Goal: Task Accomplishment & Management: Manage account settings

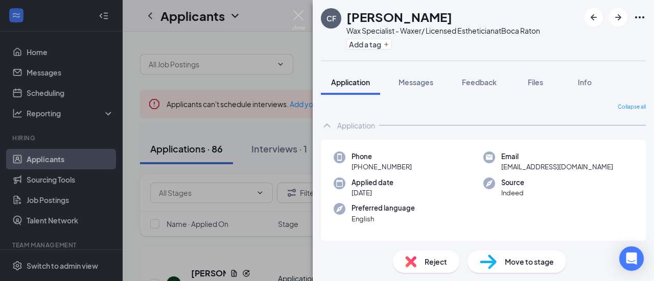
click at [427, 260] on span "Reject" at bounding box center [435, 261] width 22 height 11
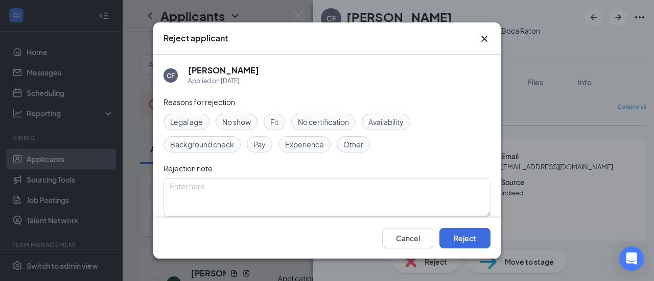
click at [385, 122] on span "Availability" at bounding box center [385, 121] width 35 height 11
click at [460, 240] on button "Reject" at bounding box center [464, 238] width 51 height 20
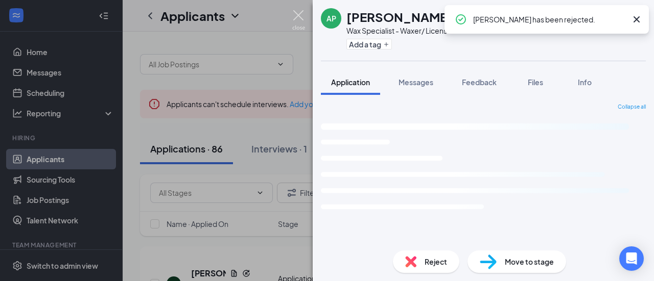
click at [303, 14] on img at bounding box center [298, 20] width 13 height 20
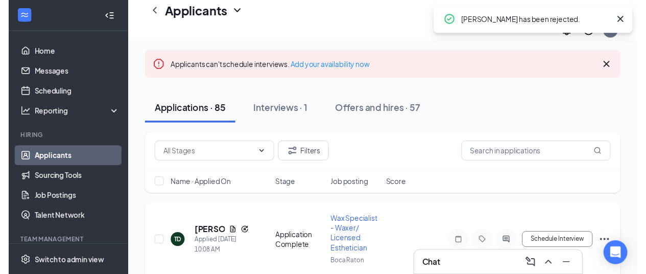
scroll to position [102, 0]
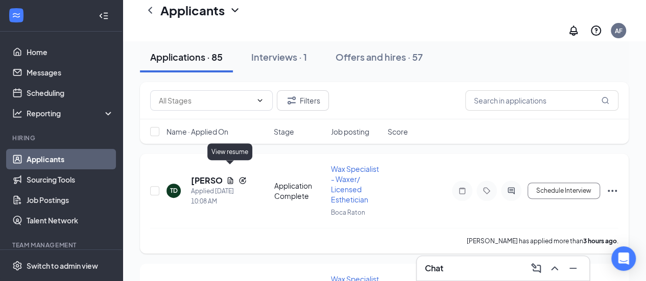
click at [231, 177] on icon "Document" at bounding box center [230, 180] width 6 height 7
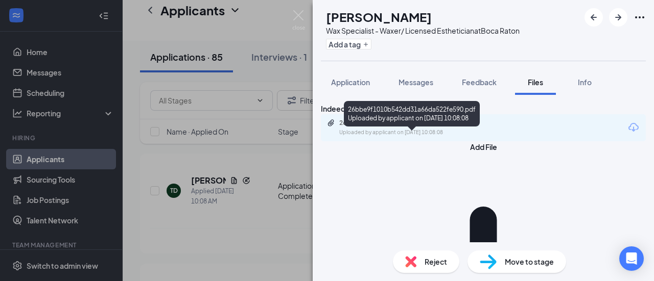
click at [386, 137] on div "26bbe9f1010b542dd31a66da522fe590.pdf Uploaded by applicant on [DATE] 10:08:08" at bounding box center [409, 128] width 165 height 18
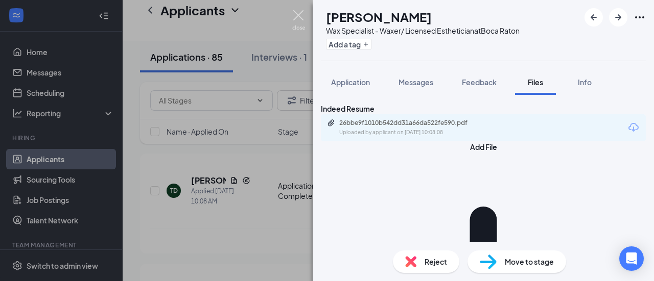
click at [303, 15] on img at bounding box center [298, 20] width 13 height 20
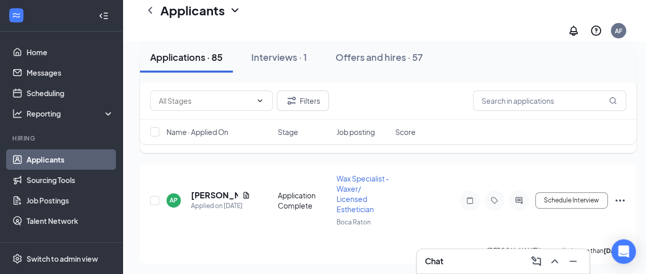
scroll to position [204, 0]
click at [245, 190] on icon "Document" at bounding box center [246, 194] width 8 height 8
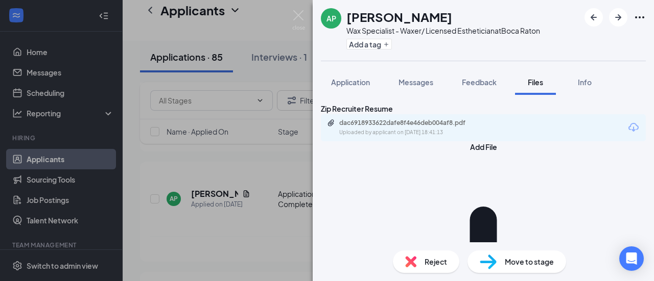
click at [395, 137] on div "Uploaded by applicant on [DATE] 18:41:13" at bounding box center [415, 133] width 153 height 8
click at [298, 15] on img at bounding box center [298, 20] width 13 height 20
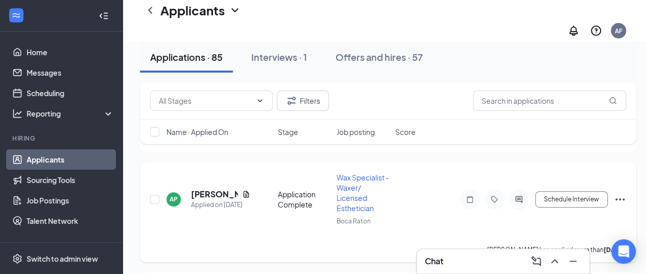
scroll to position [306, 0]
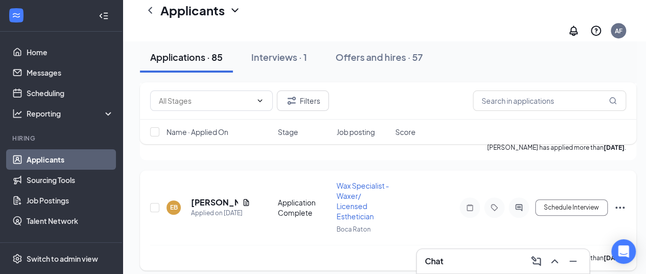
click at [246, 198] on icon "Document" at bounding box center [246, 202] width 8 height 8
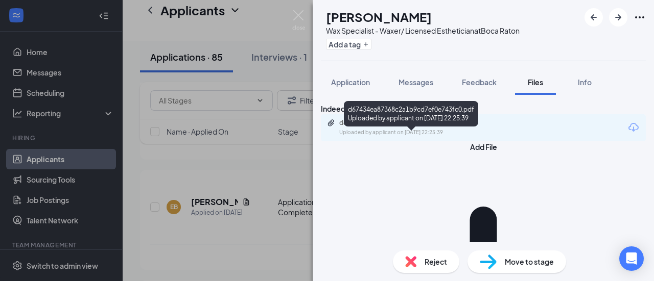
click at [416, 137] on div "Uploaded by applicant on [DATE] 22:25:39" at bounding box center [415, 133] width 153 height 8
click at [451, 127] on div "d67434ea87368c2a1b9cd7ef0e743fc0.pdf" at bounding box center [410, 123] width 143 height 8
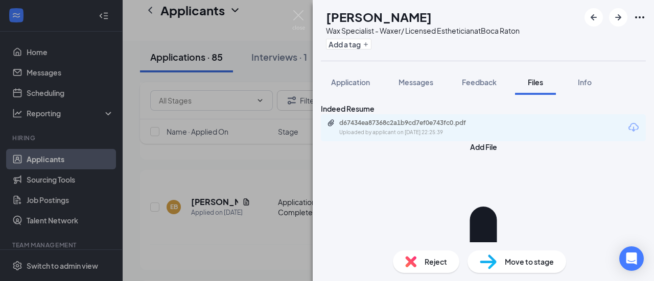
click at [301, 11] on img at bounding box center [298, 20] width 13 height 20
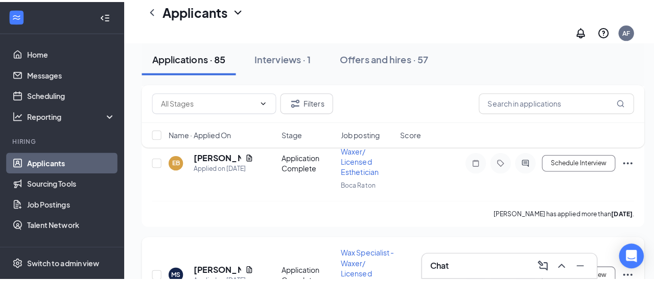
scroll to position [409, 0]
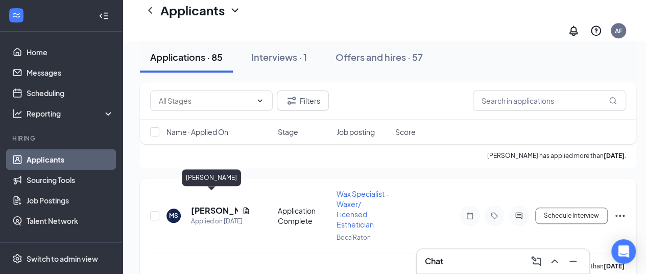
click at [223, 205] on h5 "[PERSON_NAME]" at bounding box center [214, 210] width 47 height 11
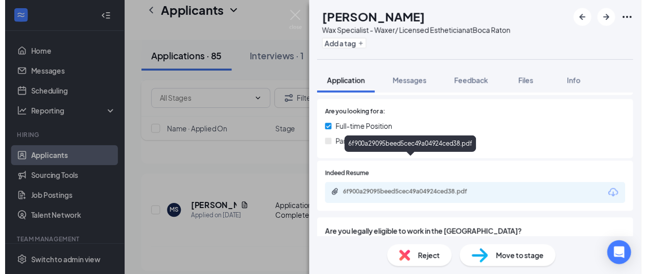
scroll to position [123, 0]
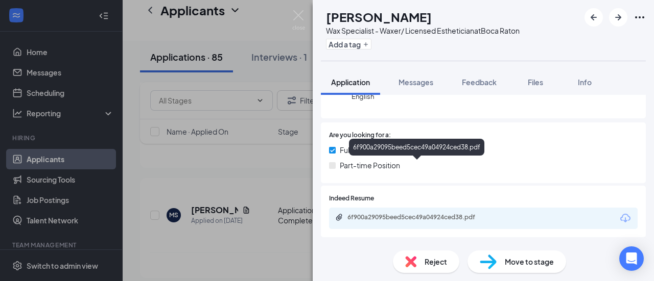
click at [381, 165] on span "Part-time Position" at bounding box center [370, 165] width 60 height 11
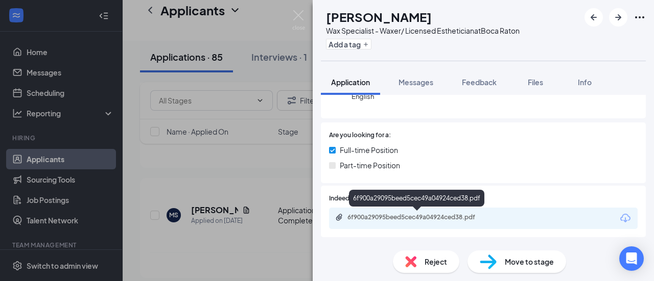
click at [380, 216] on div "6f900a29095beed5cec49a04924ced38.pdf" at bounding box center [418, 217] width 143 height 8
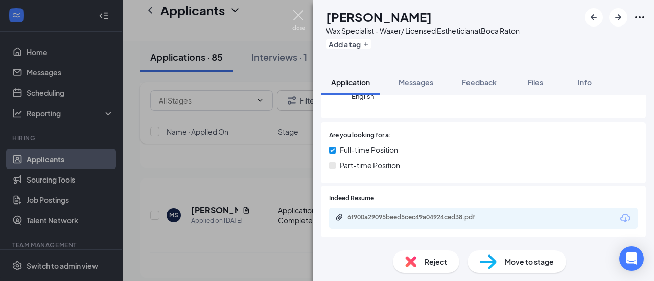
drag, startPoint x: 303, startPoint y: 14, endPoint x: 307, endPoint y: 17, distance: 5.4
click at [303, 13] on img at bounding box center [298, 20] width 13 height 20
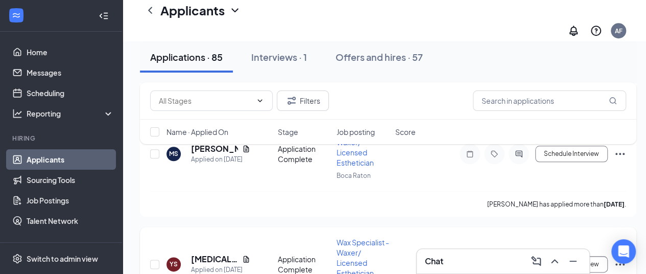
scroll to position [511, 0]
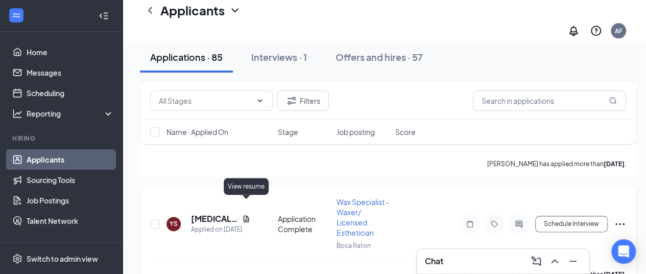
click at [247, 215] on icon "Document" at bounding box center [246, 219] width 8 height 8
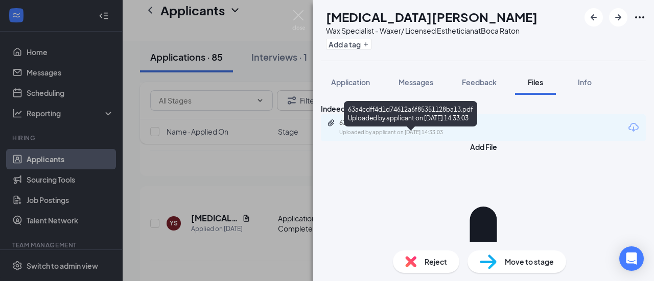
click at [376, 137] on div "Uploaded by applicant on [DATE] 14:33:03" at bounding box center [415, 133] width 153 height 8
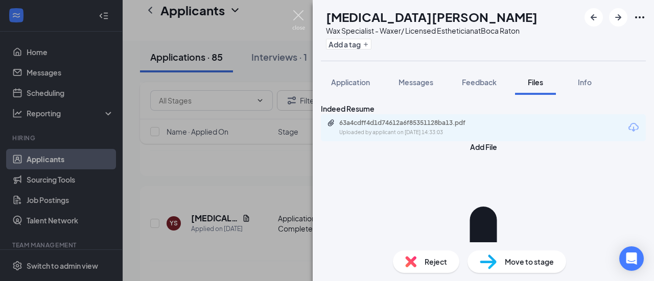
click at [300, 14] on img at bounding box center [298, 20] width 13 height 20
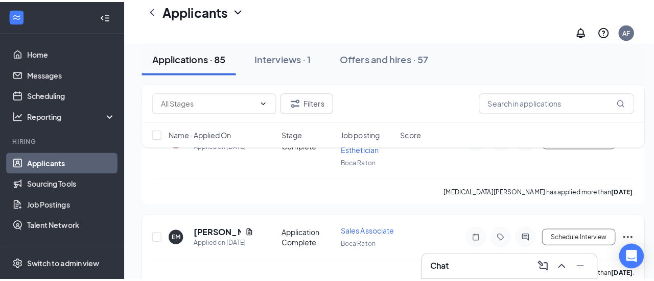
scroll to position [613, 0]
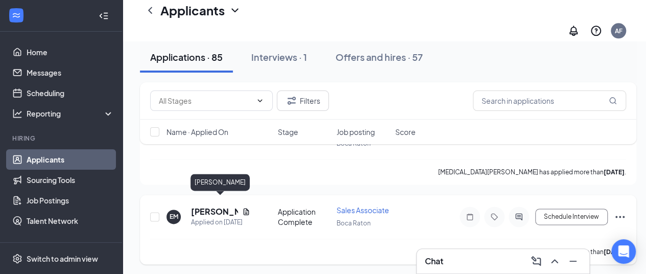
click at [208, 206] on h5 "[PERSON_NAME]" at bounding box center [214, 211] width 47 height 11
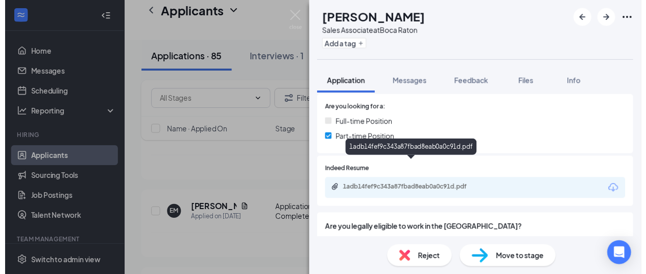
scroll to position [300, 0]
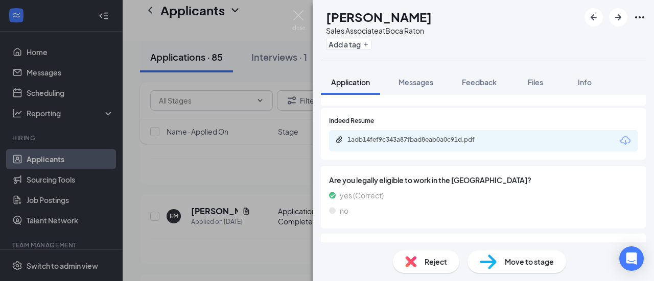
click at [365, 136] on div "1adb14fef9c343a87fbad8eab0a0c91d.pdf" at bounding box center [417, 141] width 165 height 10
click at [293, 14] on img at bounding box center [298, 20] width 13 height 20
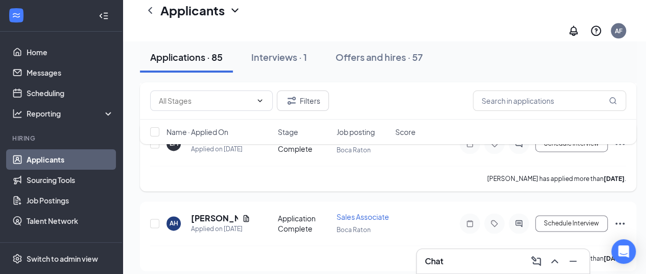
scroll to position [715, 0]
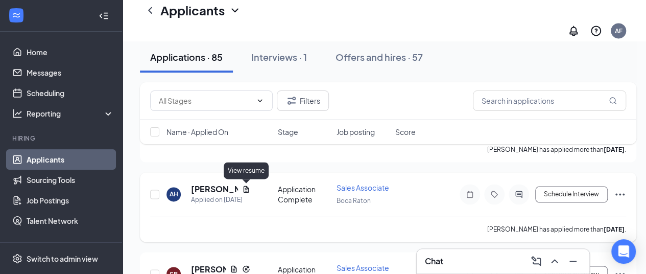
click at [246, 189] on icon "Document" at bounding box center [247, 188] width 6 height 7
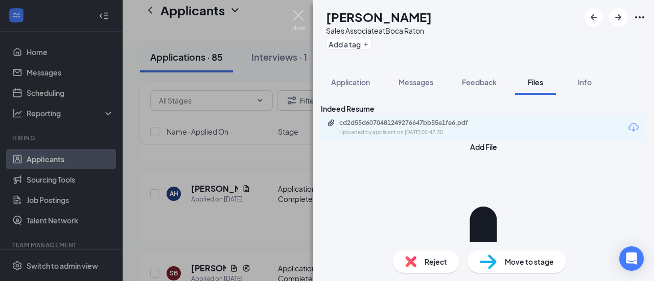
click at [299, 11] on img at bounding box center [298, 20] width 13 height 20
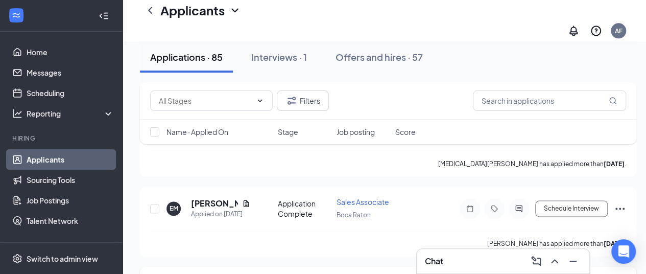
scroll to position [613, 0]
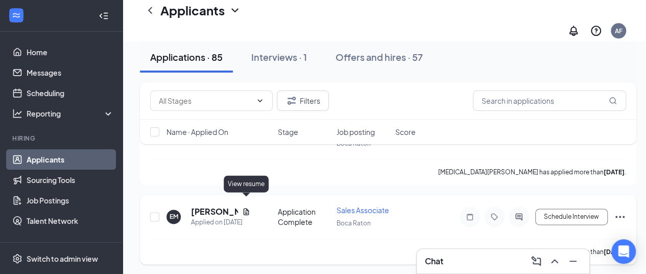
click at [245, 208] on icon "Document" at bounding box center [247, 211] width 6 height 7
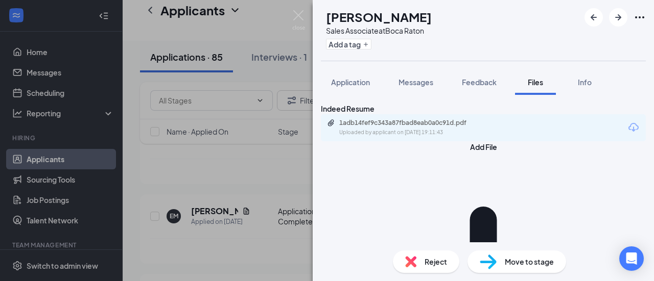
click at [300, 13] on img at bounding box center [298, 20] width 13 height 20
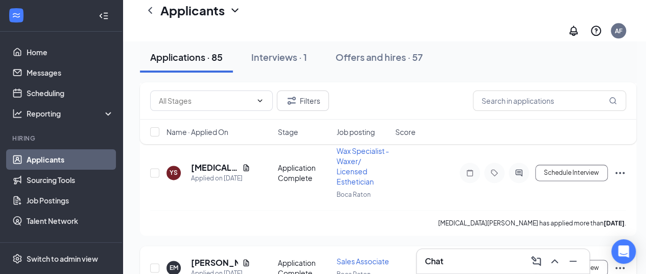
scroll to position [511, 0]
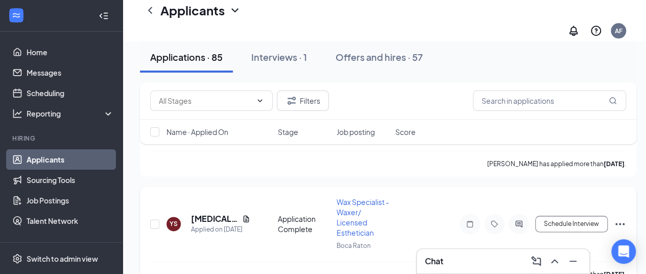
click at [347, 197] on span "Wax Specialist - Waxer/ Licensed Esthetician" at bounding box center [363, 217] width 53 height 40
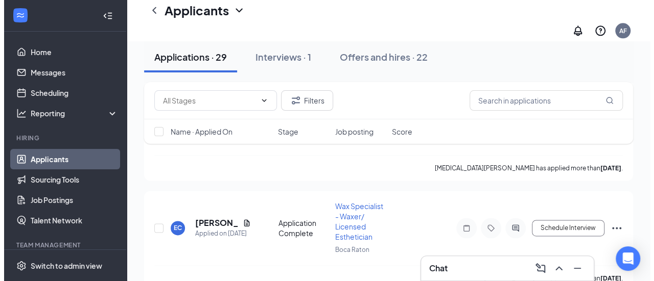
scroll to position [664, 0]
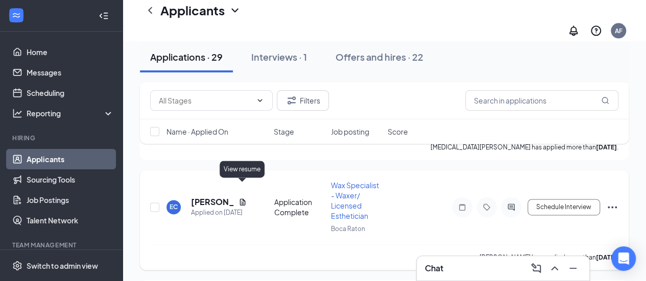
click at [243, 199] on icon "Document" at bounding box center [243, 202] width 6 height 7
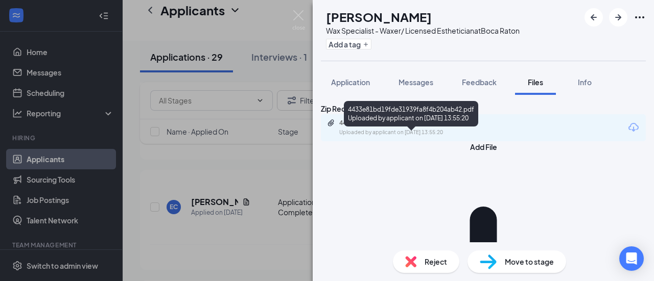
click at [402, 137] on div "Uploaded by applicant on [DATE] 13:55:20" at bounding box center [415, 133] width 153 height 8
